Goal: Go to known website: Access a specific website the user already knows

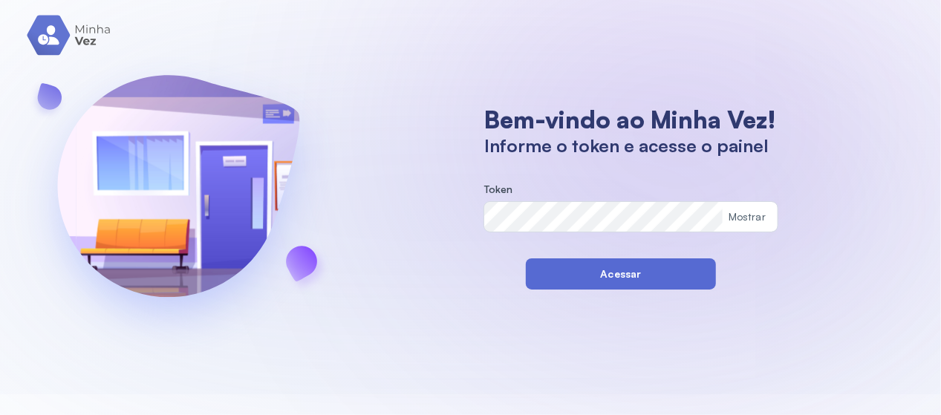
click at [605, 280] on button "Acessar" at bounding box center [621, 273] width 190 height 31
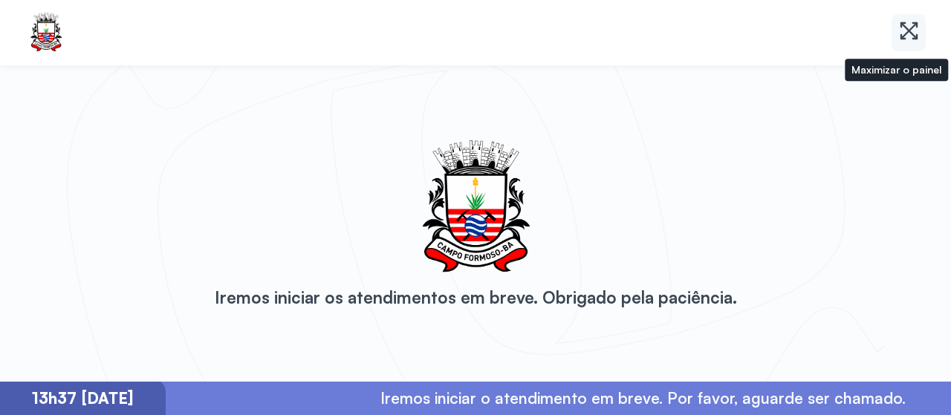
click at [917, 33] on icon at bounding box center [909, 31] width 22 height 22
